Goal: Task Accomplishment & Management: Manage account settings

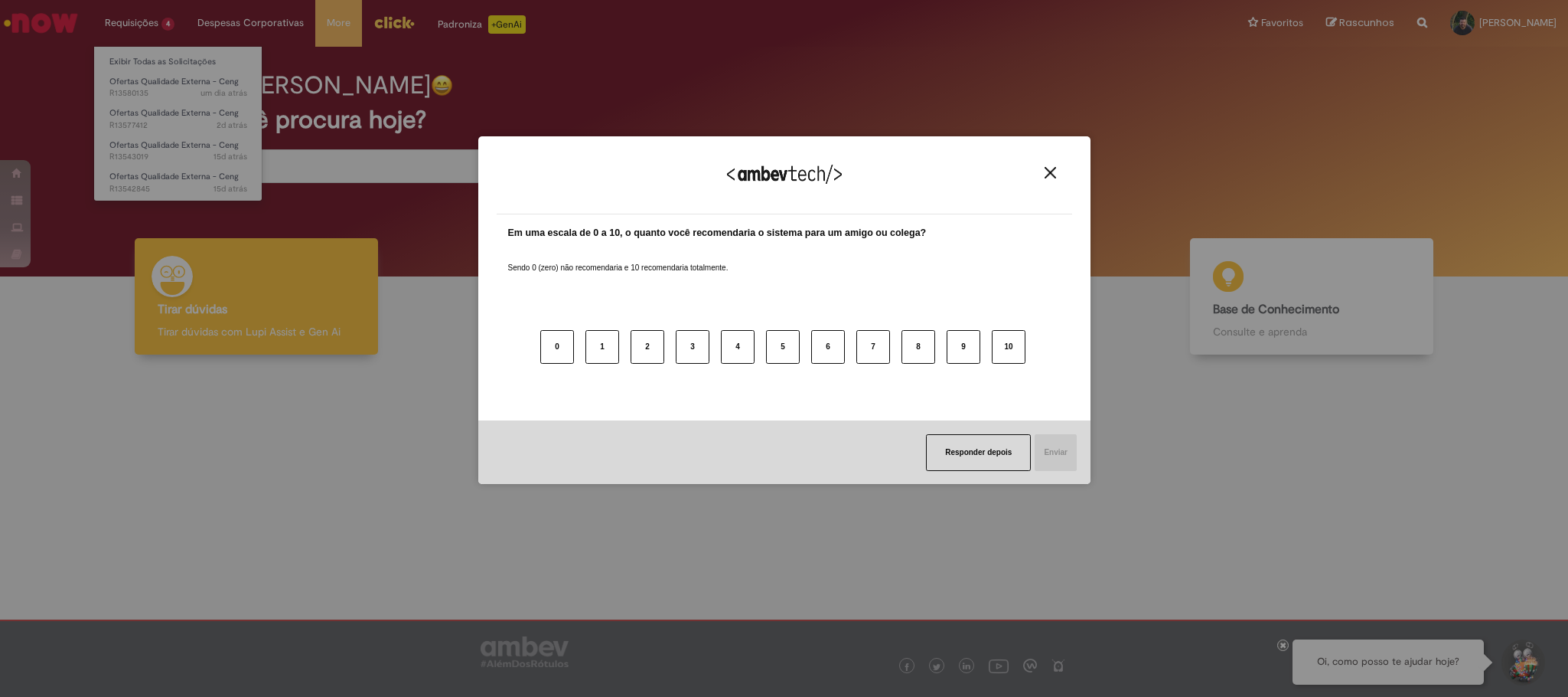
click at [147, 56] on div "Agradecemos seu feedback! Em uma escala de 0 a 10, o quanto você recomendaria o…" at bounding box center [784, 348] width 1568 height 697
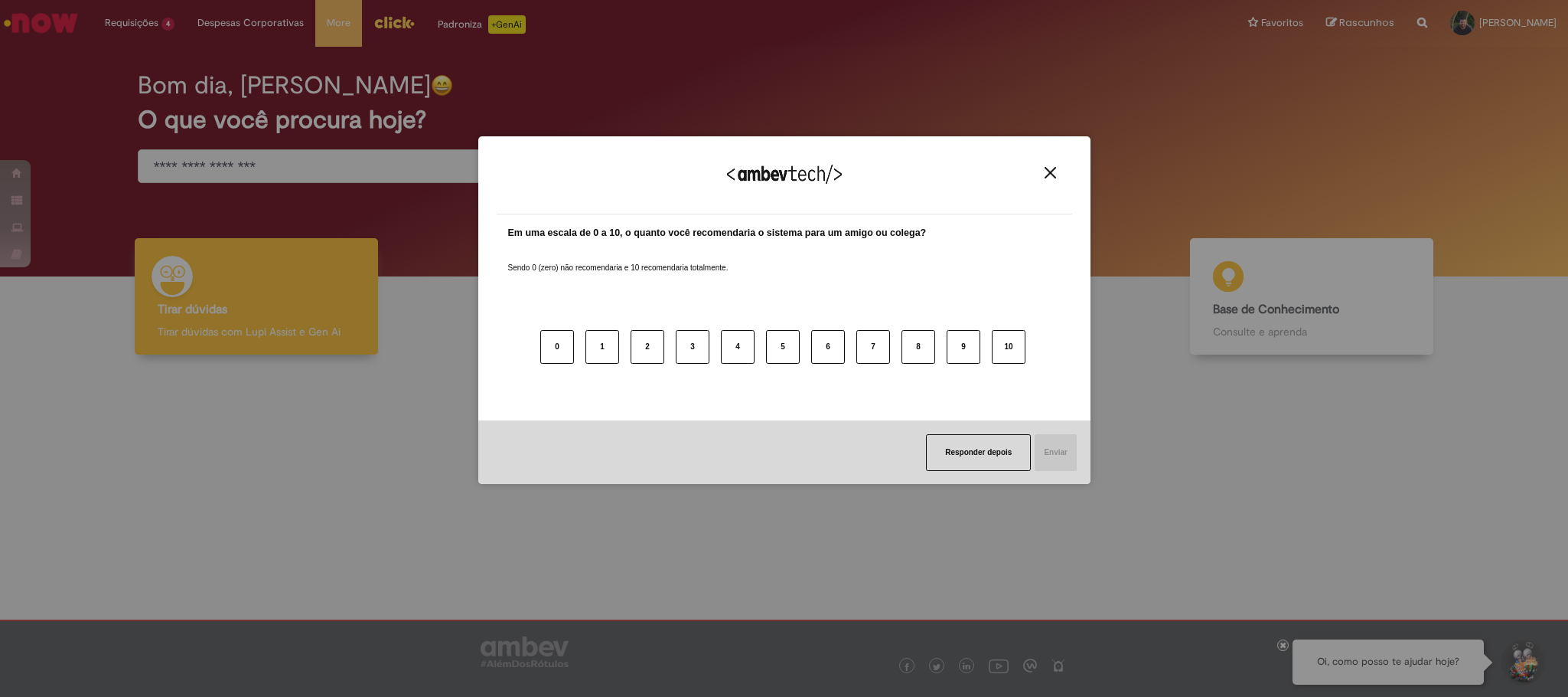
click at [1042, 170] on button "Close" at bounding box center [1050, 172] width 20 height 13
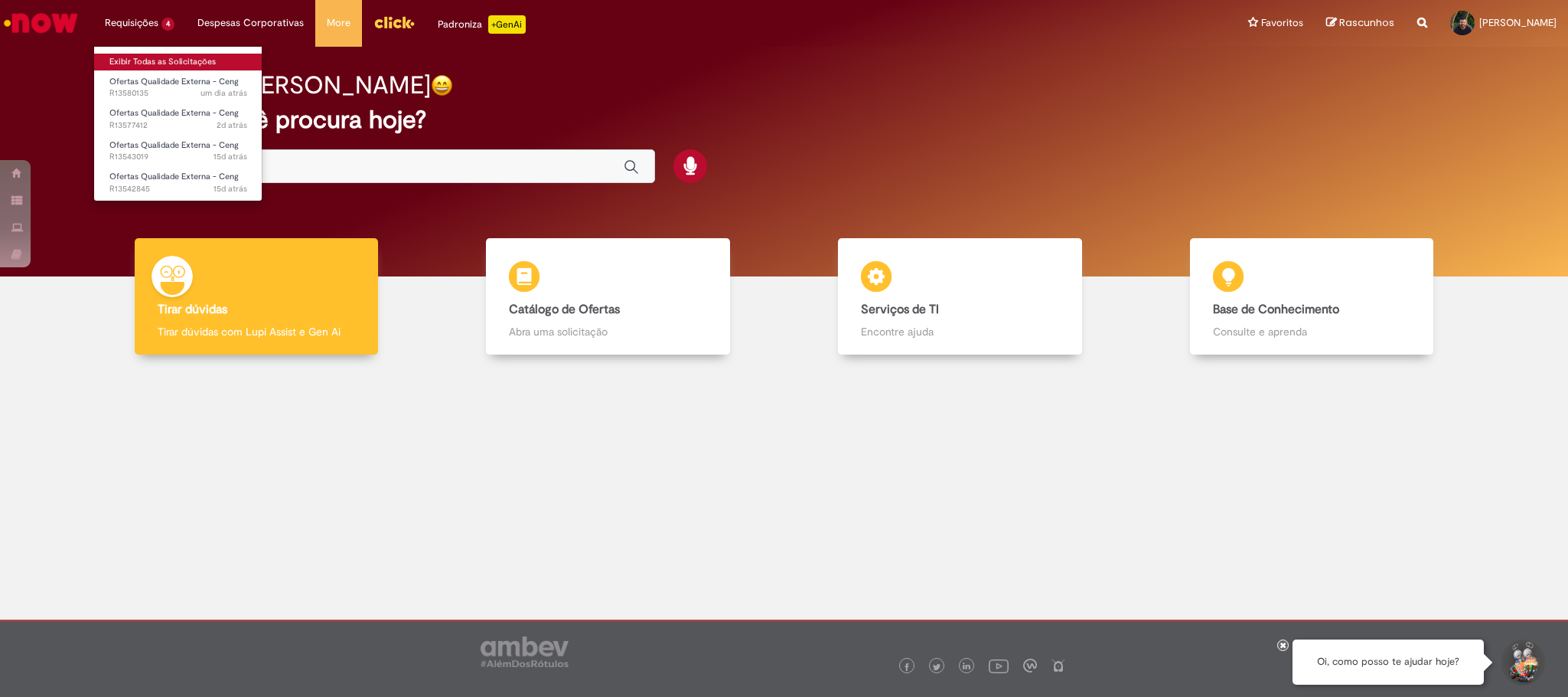
click at [128, 64] on link "Exibir Todas as Solicitações" at bounding box center [178, 61] width 168 height 17
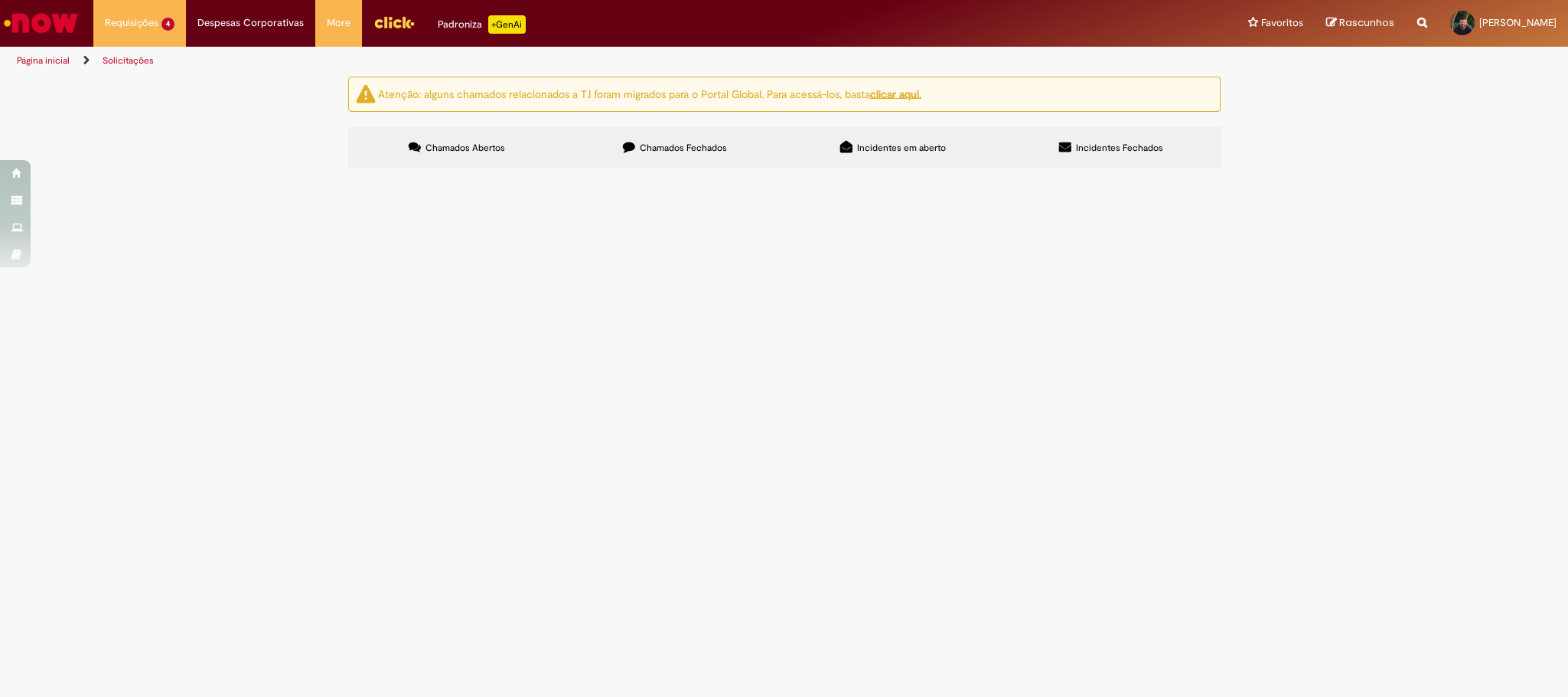
click at [0, 0] on span "Solicitamos expurgo para o chamado 447793, devido a problemas no kit pepsi" at bounding box center [0, 0] width 0 height 0
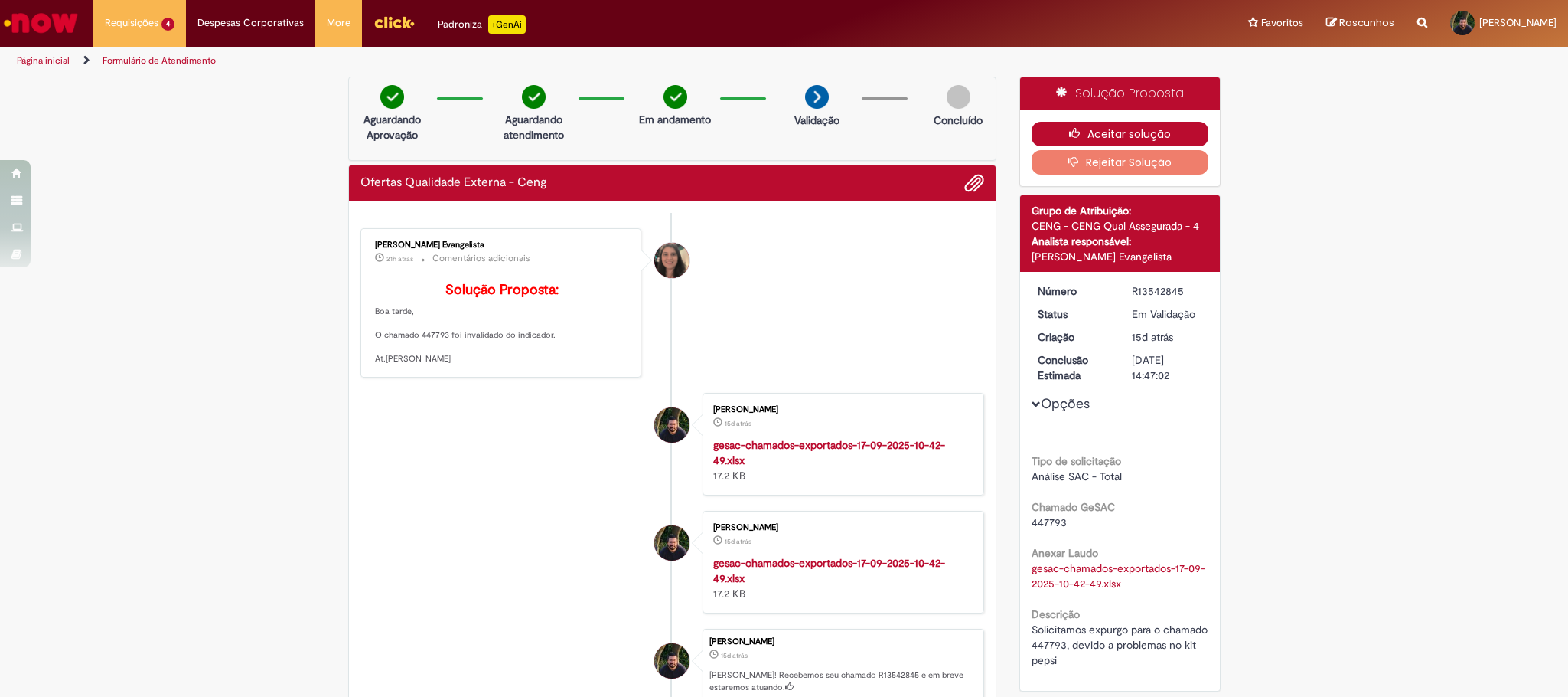
click at [1069, 133] on icon "button" at bounding box center [1078, 133] width 18 height 11
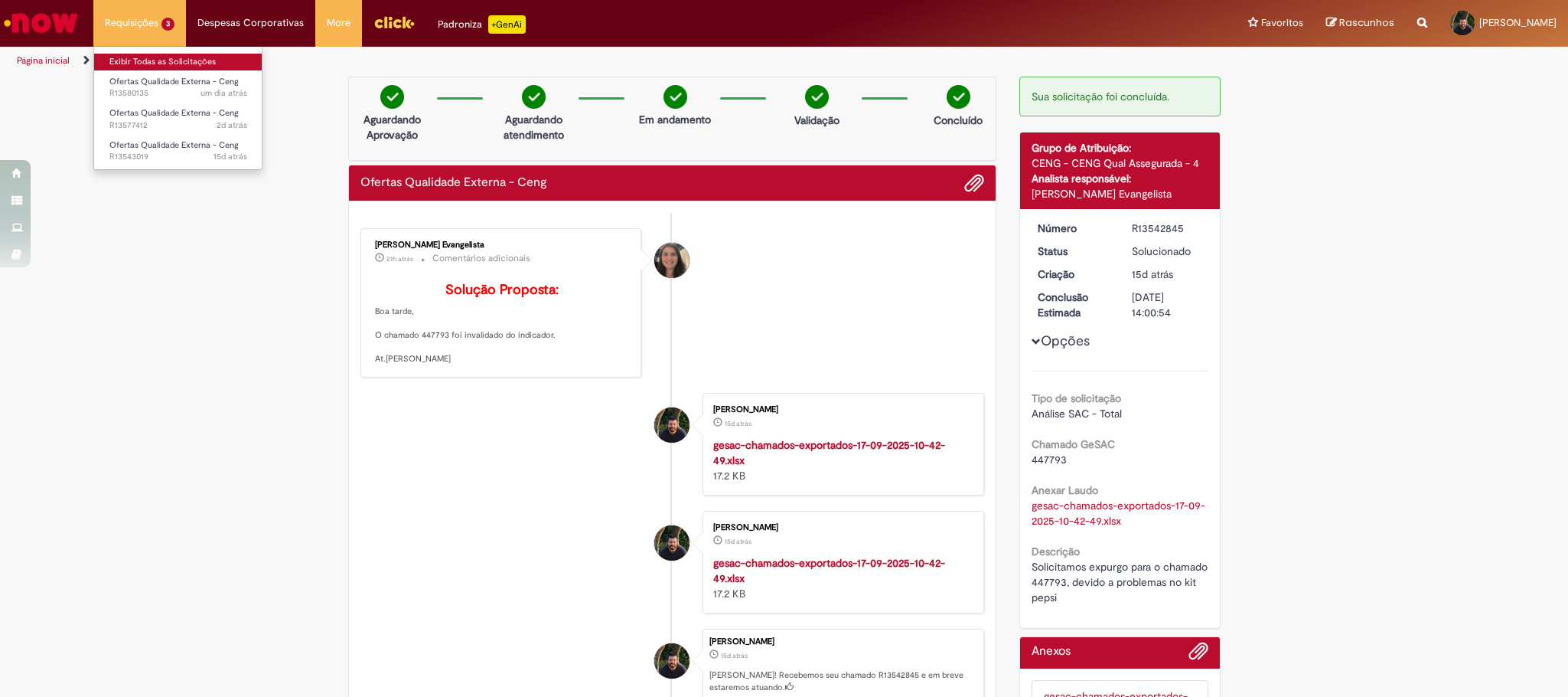
click at [147, 55] on link "Exibir Todas as Solicitações" at bounding box center [178, 61] width 168 height 17
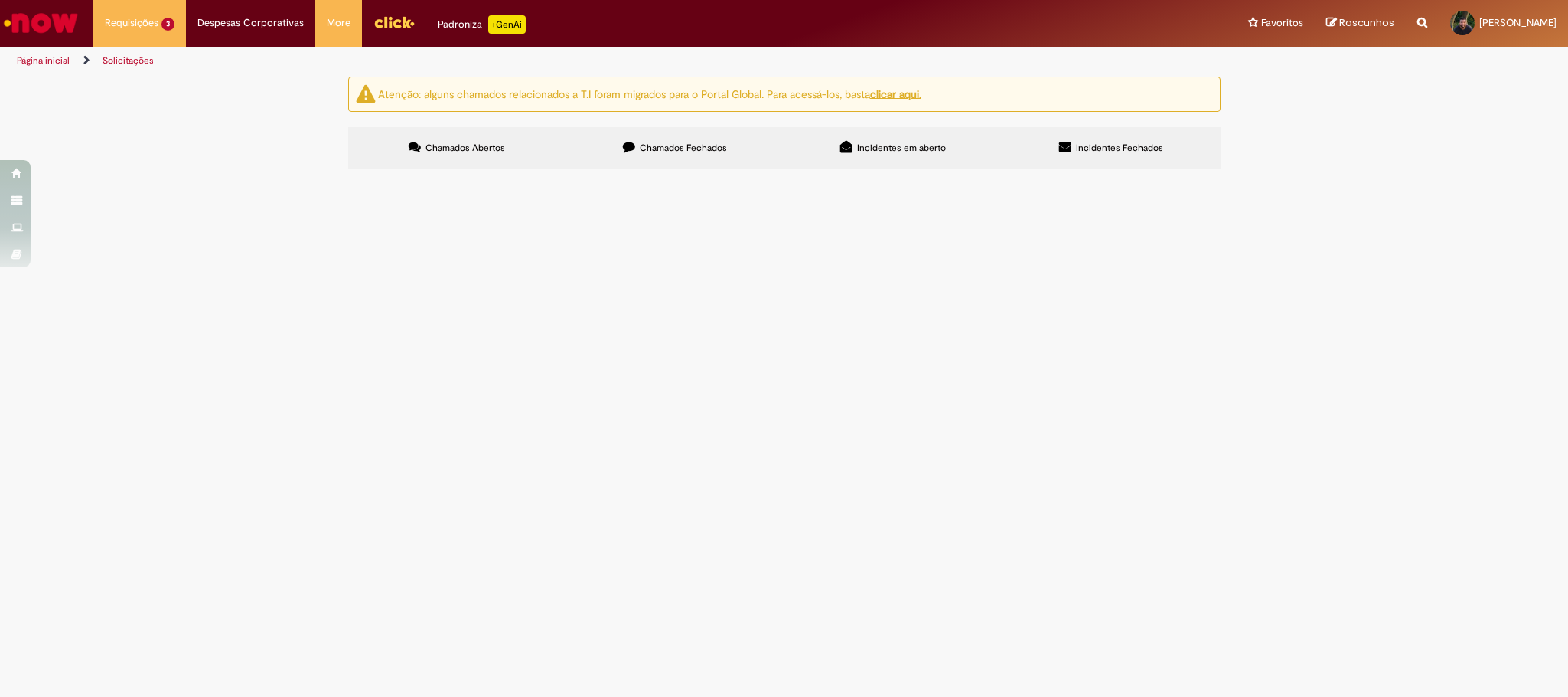
click at [0, 0] on span "Solicitamos expurgo do chamado 446257 446240 pois se trata de chamados duplicad…" at bounding box center [0, 0] width 0 height 0
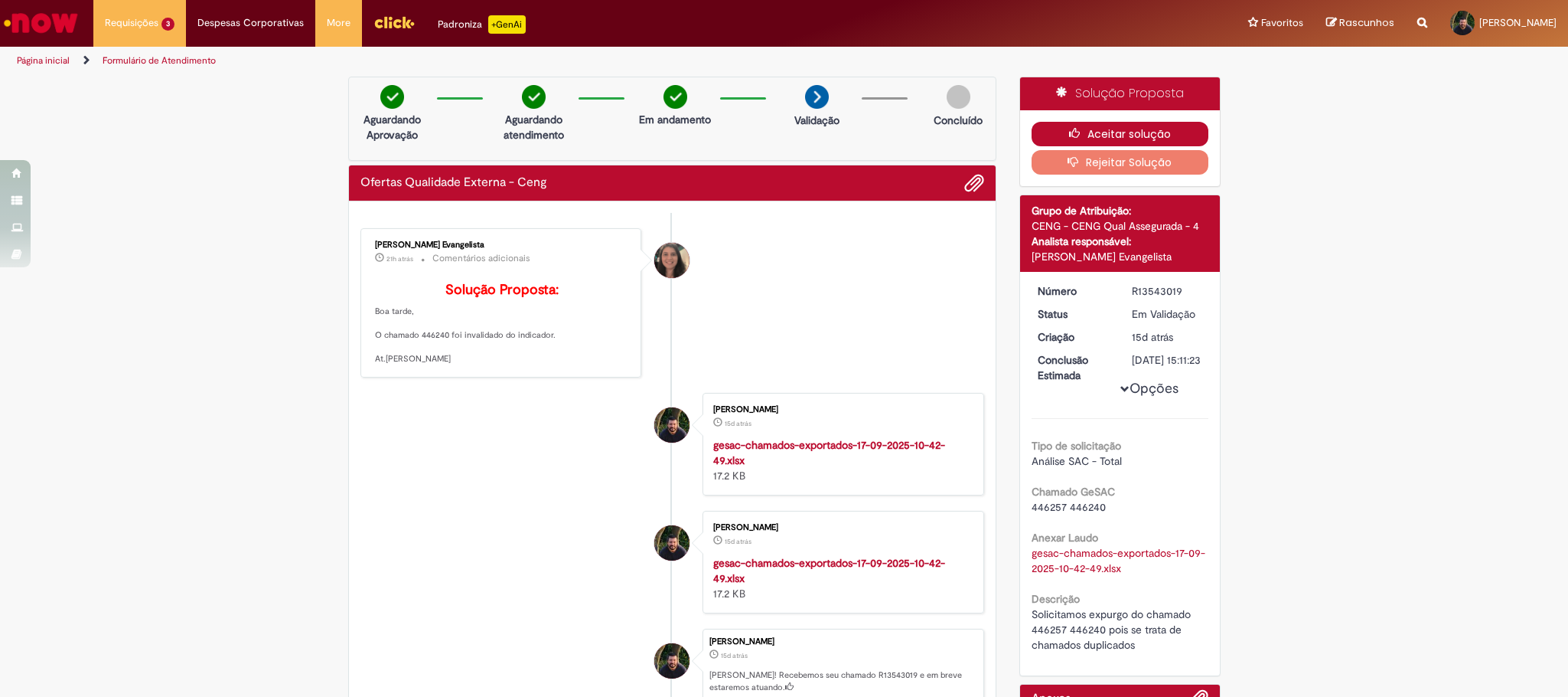
click at [1052, 133] on button "Aceitar solução" at bounding box center [1120, 133] width 177 height 24
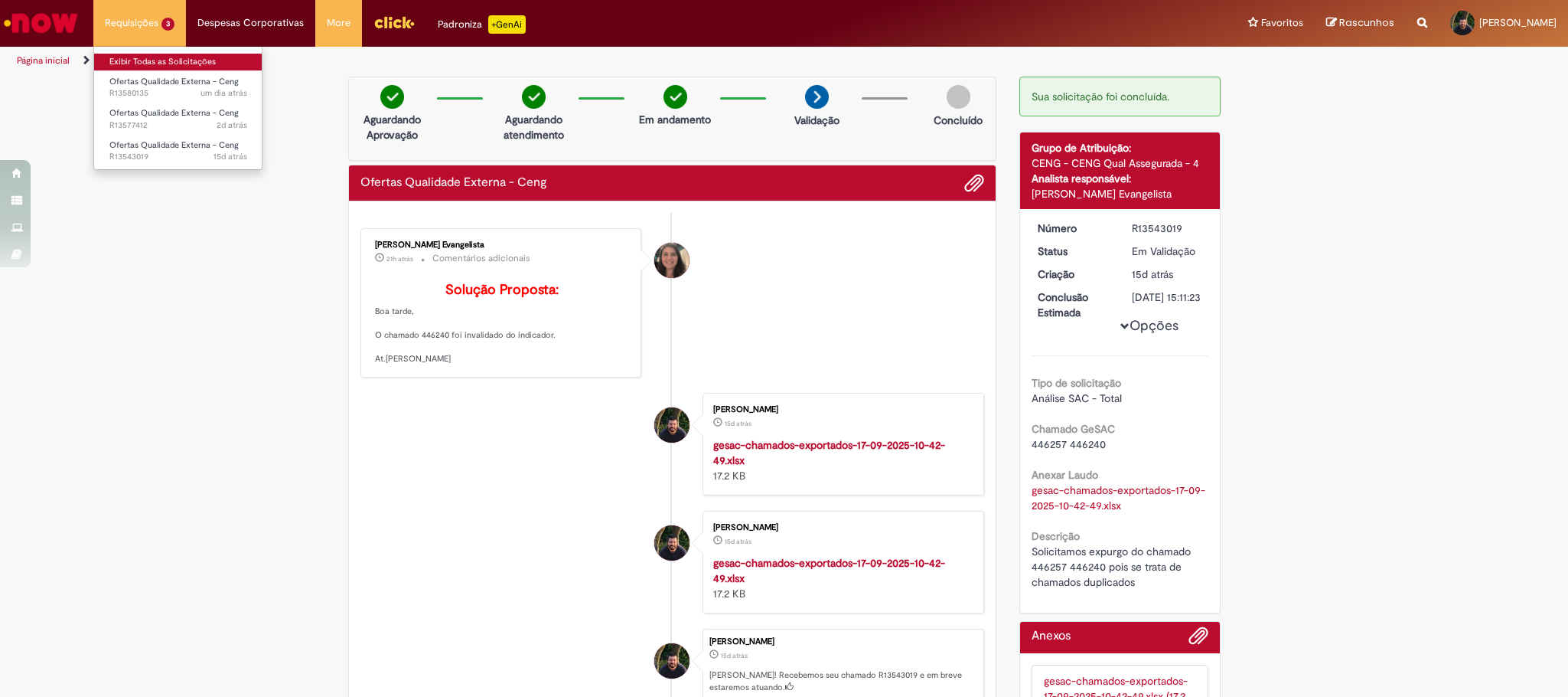
click at [146, 55] on link "Exibir Todas as Solicitações" at bounding box center [178, 61] width 168 height 17
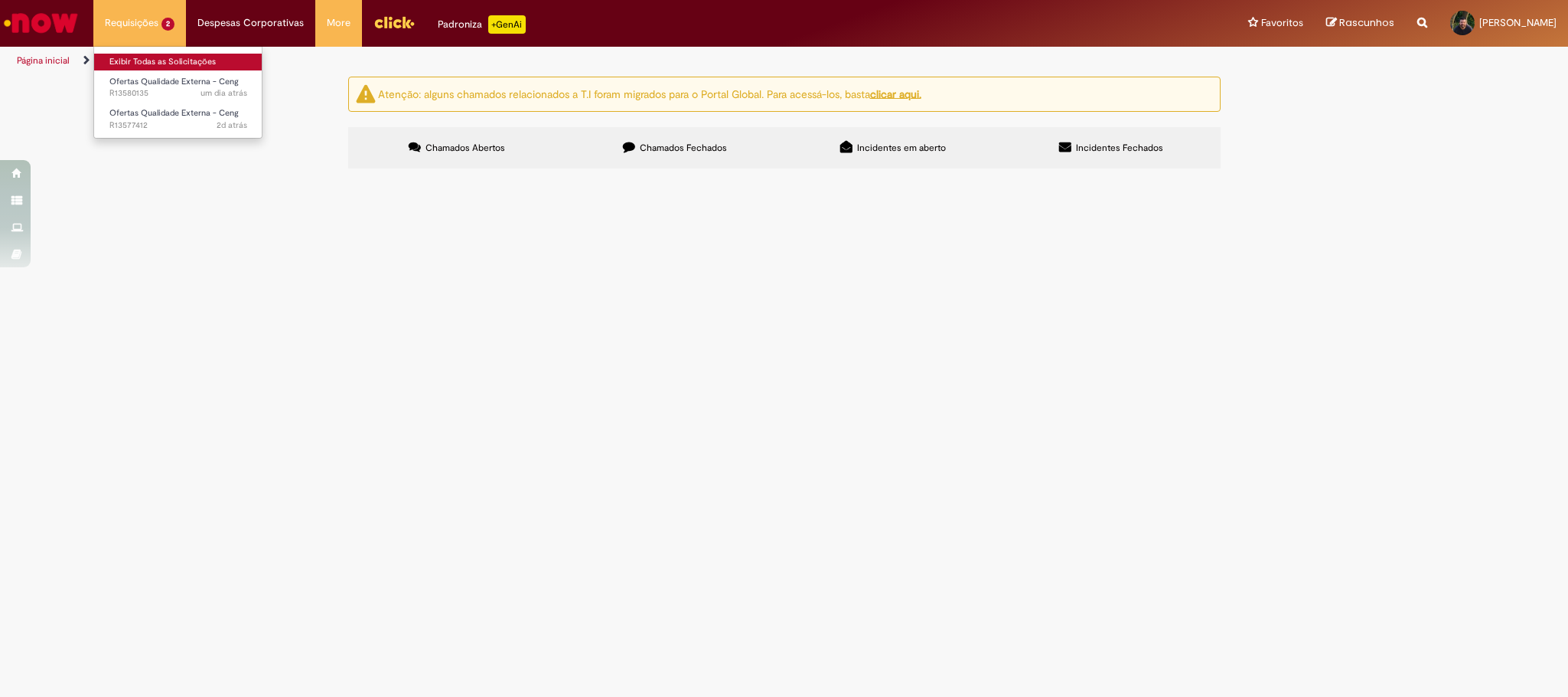
click at [157, 53] on link "Exibir Todas as Solicitações" at bounding box center [178, 61] width 168 height 17
